Goal: Check status: Check status

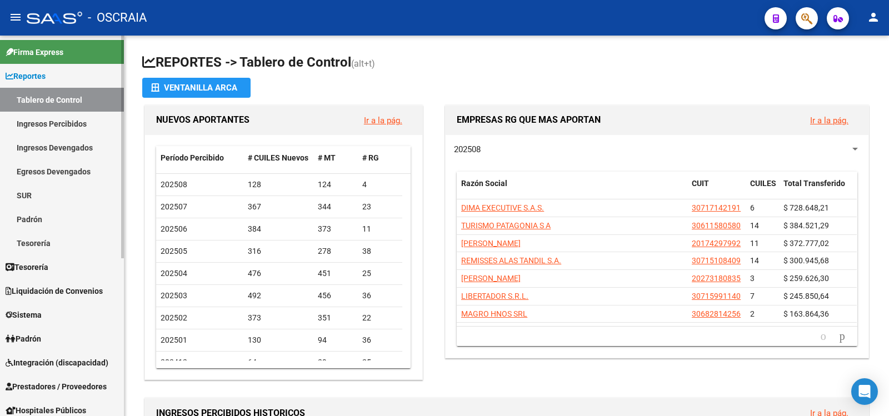
click at [37, 214] on link "Padrón" at bounding box center [62, 219] width 124 height 24
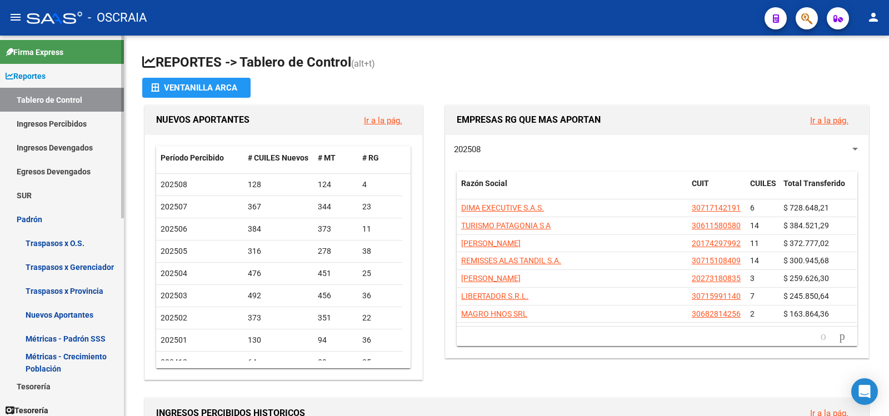
scroll to position [185, 0]
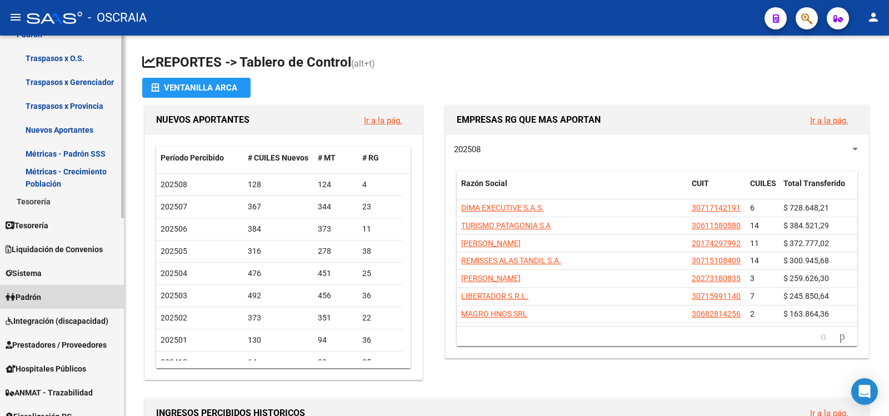
click at [41, 301] on span "Padrón" at bounding box center [24, 297] width 36 height 12
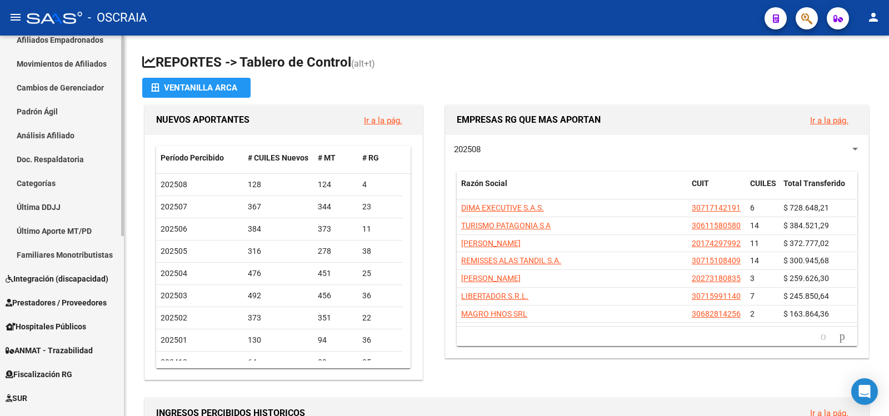
scroll to position [0, 0]
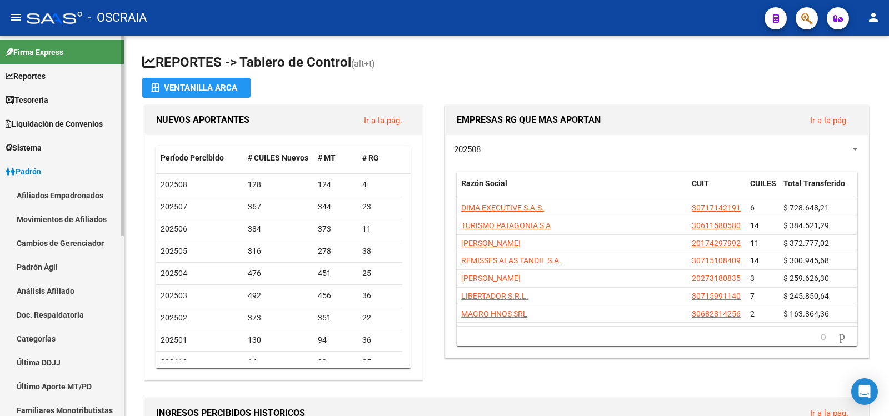
click at [61, 296] on link "Análisis Afiliado" at bounding box center [62, 291] width 124 height 24
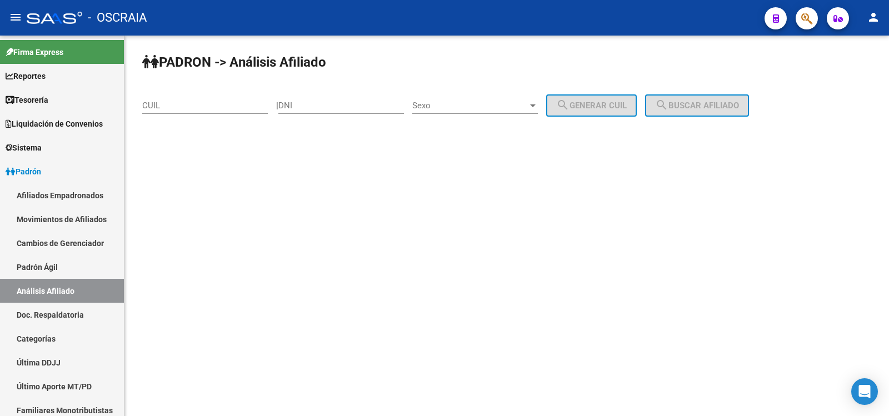
click at [207, 109] on input "CUIL" at bounding box center [205, 106] width 126 height 10
paste input "27-40743821-9"
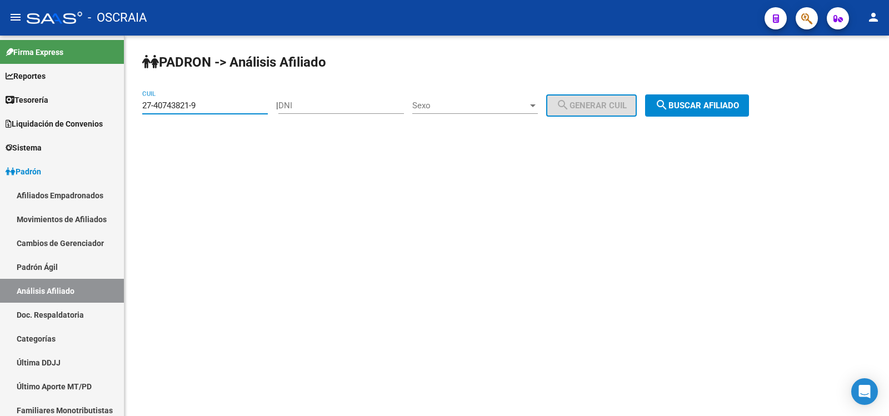
type input "27-40743821-9"
click at [688, 97] on button "search Buscar afiliado" at bounding box center [697, 105] width 104 height 22
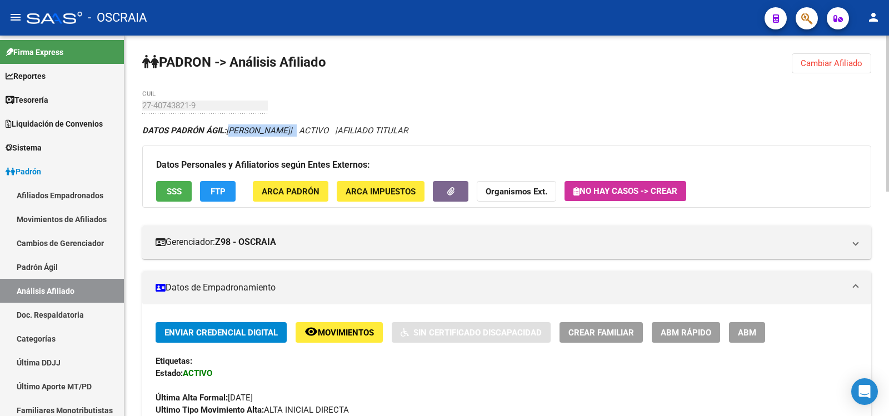
copy icon "[PERSON_NAME]"
drag, startPoint x: 228, startPoint y: 129, endPoint x: 305, endPoint y: 125, distance: 77.3
click at [305, 126] on icon "DATOS PADRÓN ÁGIL: [PERSON_NAME] | ACTIVO | AFILIADO TITULAR" at bounding box center [275, 131] width 266 height 10
